Goal: Information Seeking & Learning: Learn about a topic

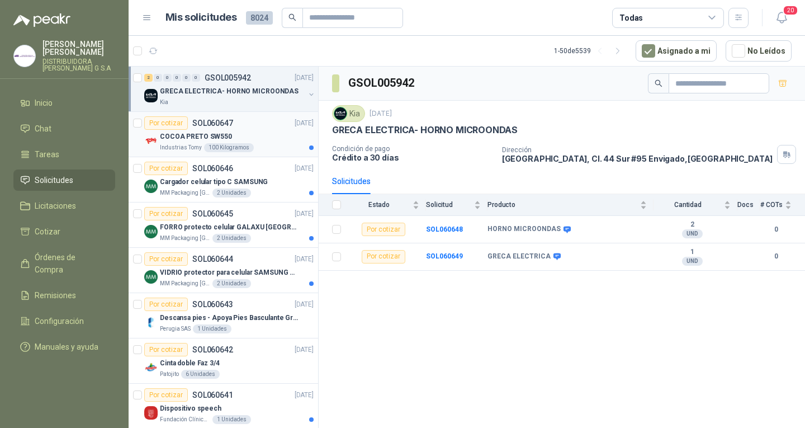
click at [256, 126] on div "Por cotizar SOL060647 [DATE]" at bounding box center [228, 122] width 169 height 13
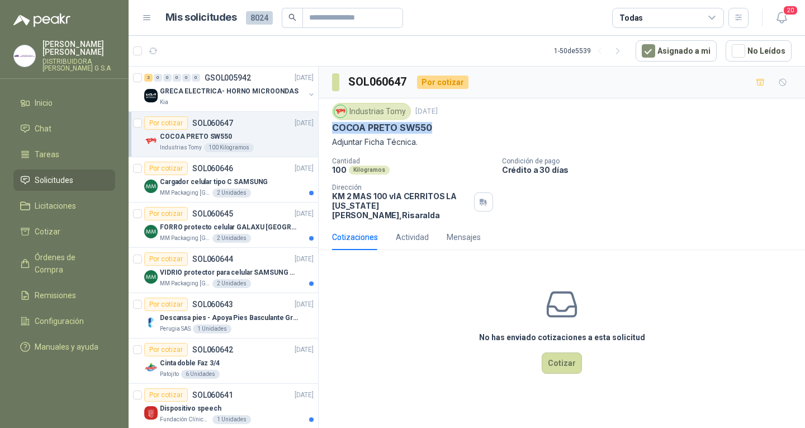
drag, startPoint x: 333, startPoint y: 125, endPoint x: 436, endPoint y: 126, distance: 103.4
click at [436, 126] on div "COCOA PRETO SW550" at bounding box center [561, 128] width 459 height 12
copy p "COCOA PRETO SW550"
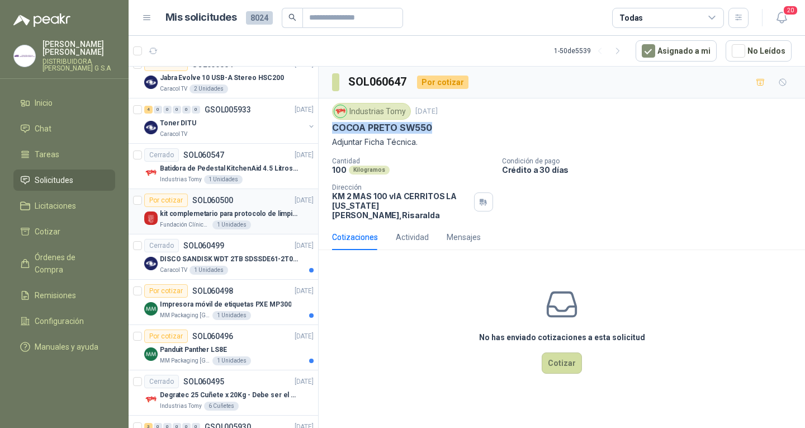
scroll to position [1197, 0]
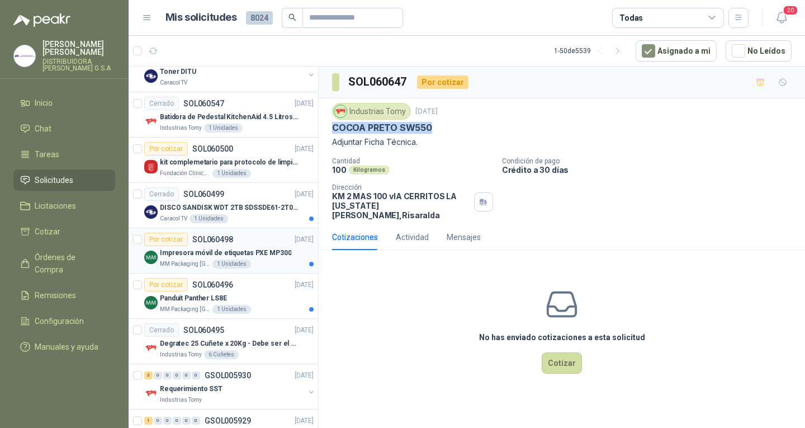
click at [266, 253] on p "Impresora móvil de etiquetas PXE MP300" at bounding box center [225, 253] width 131 height 11
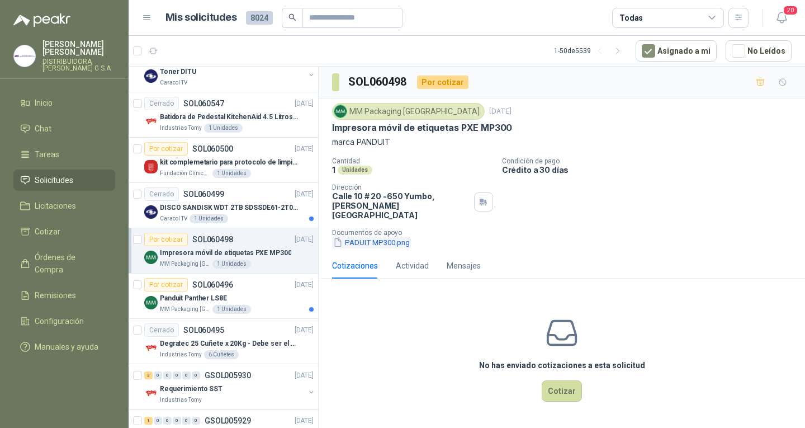
click at [377, 236] on button "PADUIT MP300.png" at bounding box center [371, 242] width 79 height 12
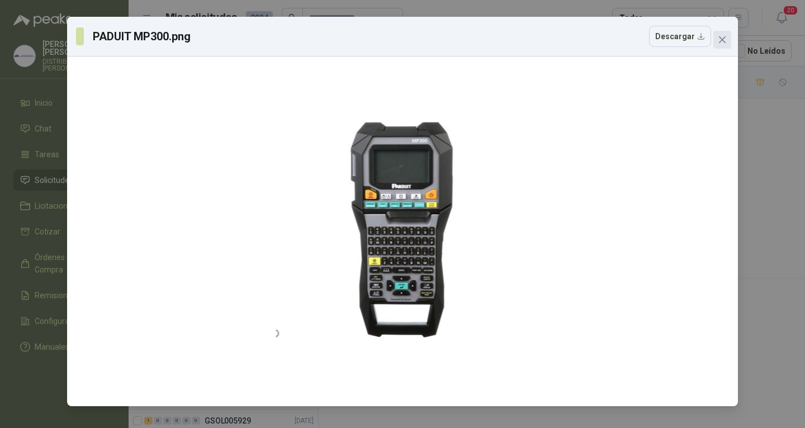
click at [723, 43] on icon "close" at bounding box center [722, 39] width 9 height 9
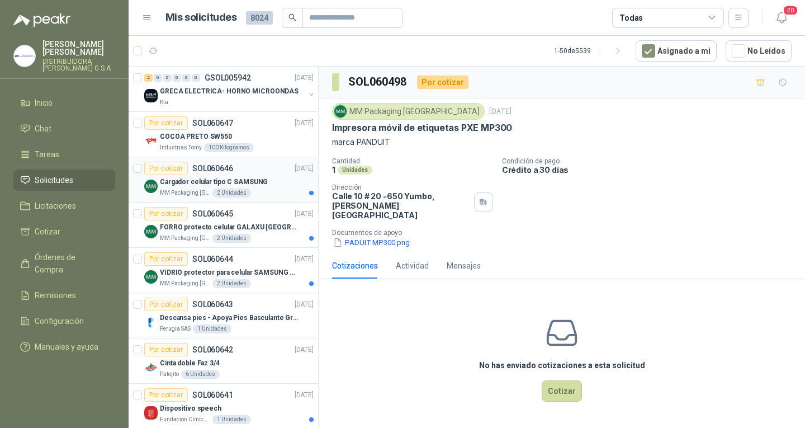
click at [255, 180] on p "Cargador celular tipo C SAMSUNG" at bounding box center [214, 182] width 108 height 11
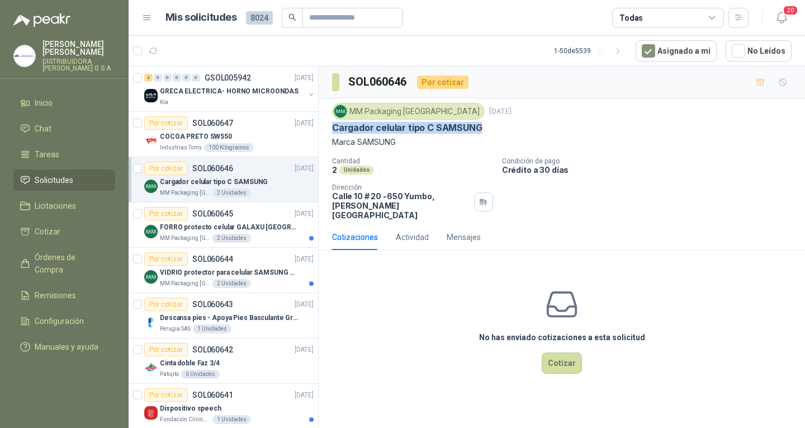
drag, startPoint x: 326, startPoint y: 127, endPoint x: 476, endPoint y: 131, distance: 150.4
click at [476, 131] on div "MM Packaging [GEOGRAPHIC_DATA] [DATE] Cargador celular tipo C SAMSUNG Marca SAM…" at bounding box center [562, 161] width 486 height 126
